Goal: Task Accomplishment & Management: Manage account settings

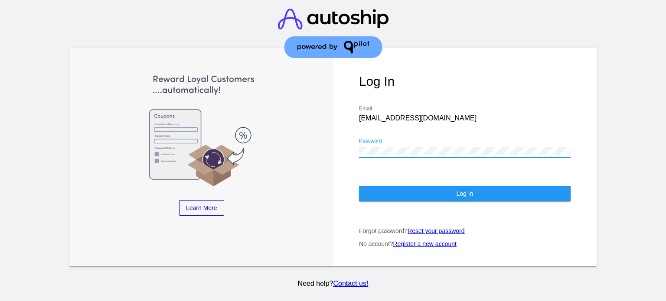
click at [428, 186] on button "Log In" at bounding box center [464, 194] width 211 height 16
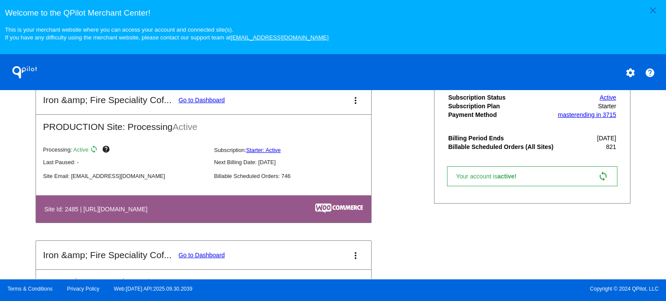
scroll to position [277, 0]
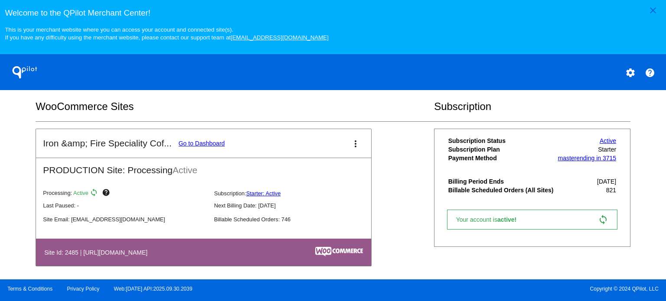
click at [199, 147] on link "Go to Dashboard" at bounding box center [202, 143] width 46 height 7
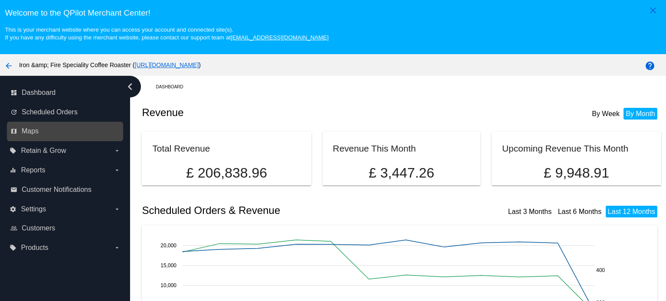
scroll to position [43, 0]
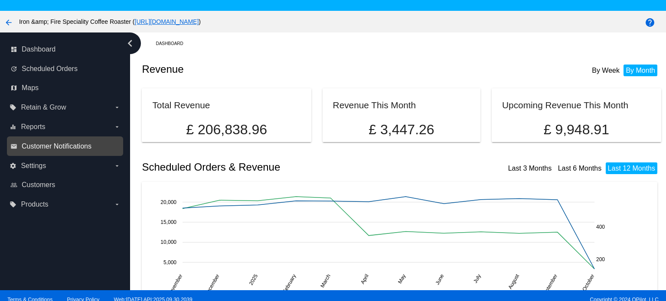
click at [60, 147] on span "Customer Notifications" at bounding box center [57, 147] width 70 height 8
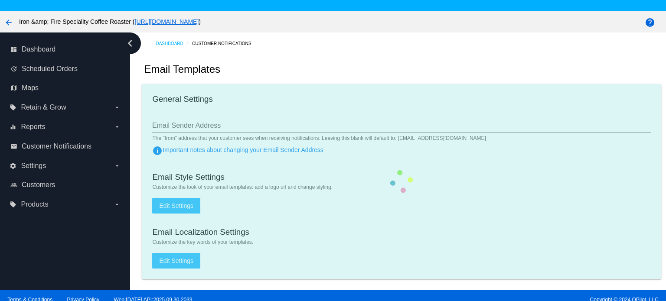
type input "[EMAIL_ADDRESS][DOMAIN_NAME]"
type input "1"
checkbox input "true"
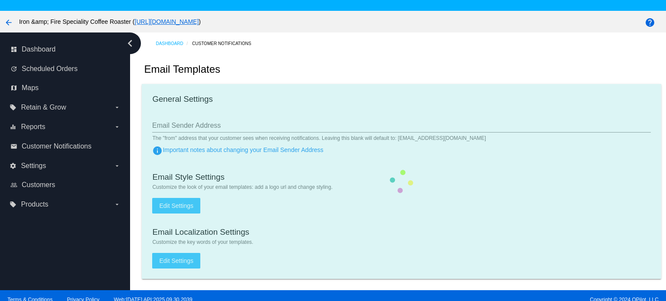
checkbox input "true"
